Goal: Transaction & Acquisition: Purchase product/service

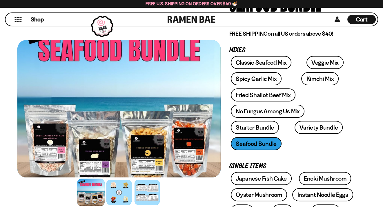
scroll to position [58, 0]
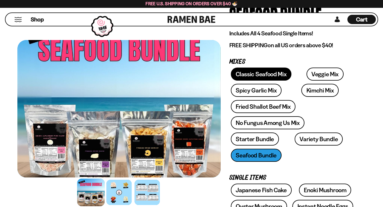
click at [258, 72] on link "Classic Seafood Mix" at bounding box center [261, 74] width 61 height 13
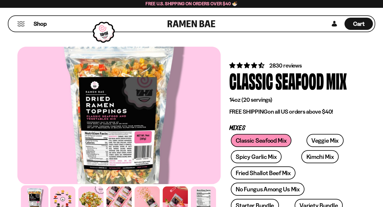
drag, startPoint x: 211, startPoint y: 108, endPoint x: 371, endPoint y: 108, distance: 159.7
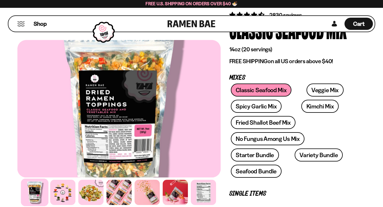
scroll to position [58, 0]
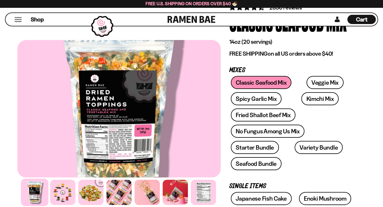
drag, startPoint x: 364, startPoint y: 112, endPoint x: 368, endPoint y: 159, distance: 47.7
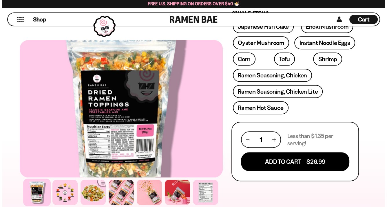
scroll to position [232, 0]
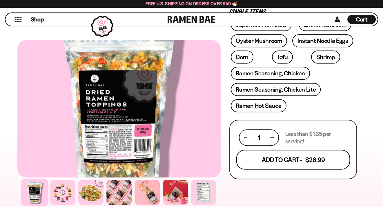
click at [290, 150] on button "Add To Cart - $26.99" at bounding box center [293, 160] width 114 height 20
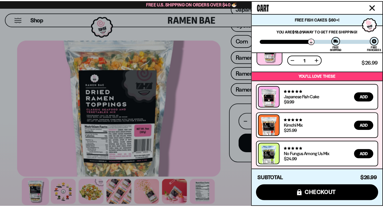
scroll to position [0, 0]
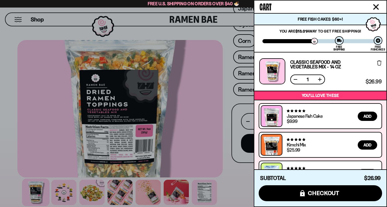
click at [375, 5] on icon "Close cart" at bounding box center [376, 6] width 5 height 5
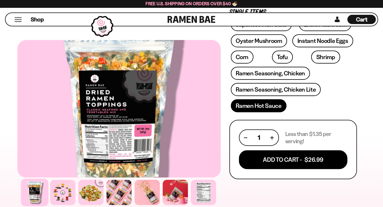
click at [265, 99] on link "Ramen Hot Sauce" at bounding box center [259, 105] width 56 height 13
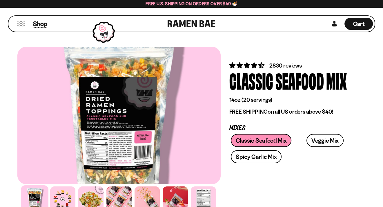
scroll to position [232, 0]
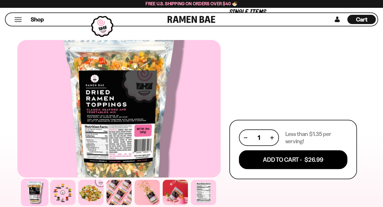
click at [38, 26] on div "Shop Cart D0381C2F-513E-4F90-8A41-6F0A75DCBAAA" at bounding box center [191, 19] width 373 height 14
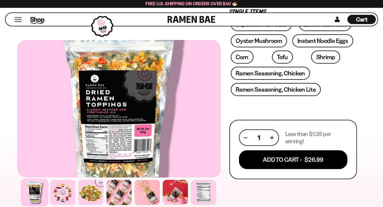
click at [36, 20] on span "Shop" at bounding box center [37, 19] width 14 height 9
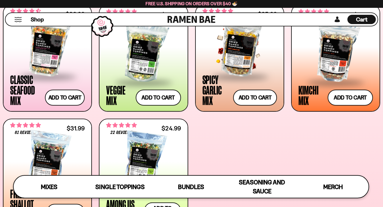
scroll to position [225, 0]
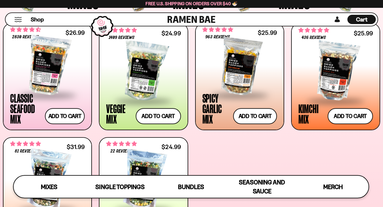
drag, startPoint x: 225, startPoint y: 71, endPoint x: 205, endPoint y: 145, distance: 76.2
click at [205, 145] on div "**********" at bounding box center [191, 133] width 377 height 221
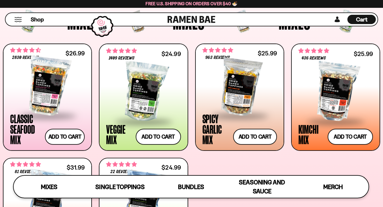
scroll to position [196, 0]
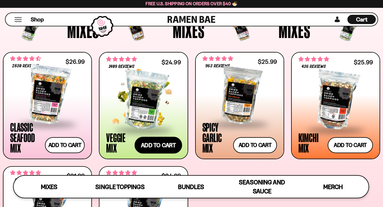
click at [148, 143] on button "Add to cart Add ― Regular price $24.99 Regular price Sale price $24.99 Unit pri…" at bounding box center [158, 145] width 48 height 17
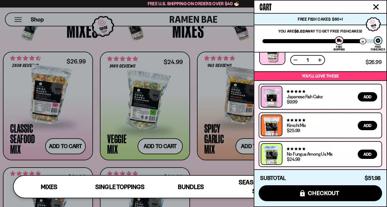
scroll to position [0, 0]
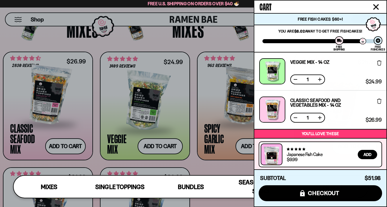
click at [377, 8] on icon "Close cart" at bounding box center [376, 6] width 5 height 5
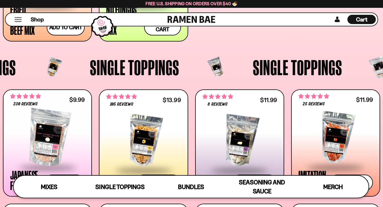
scroll to position [486, 0]
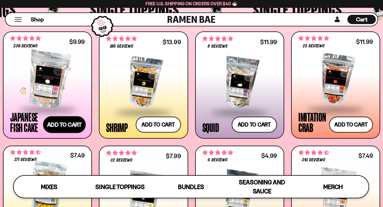
click at [69, 129] on button "Add to cart Add ― Regular price $9.99 Regular price Sale price $9.99 Unit price…" at bounding box center [64, 124] width 43 height 17
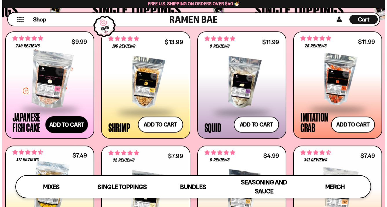
scroll to position [489, 0]
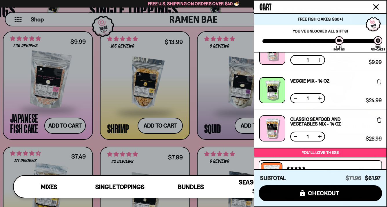
click at [377, 7] on icon "Close cart" at bounding box center [376, 6] width 5 height 5
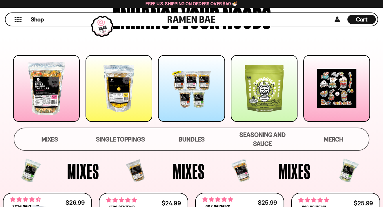
scroll to position [0, 0]
